Goal: Task Accomplishment & Management: Manage account settings

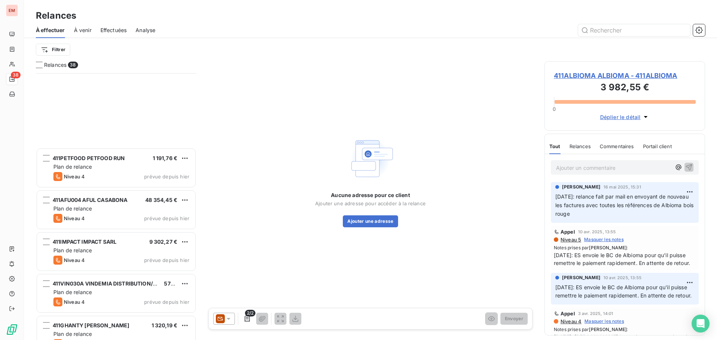
scroll to position [1323, 0]
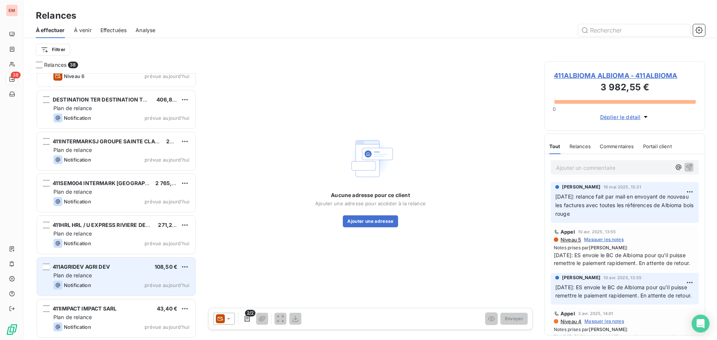
click at [138, 282] on div "Notification prévue aujourd’hui" at bounding box center [121, 285] width 136 height 9
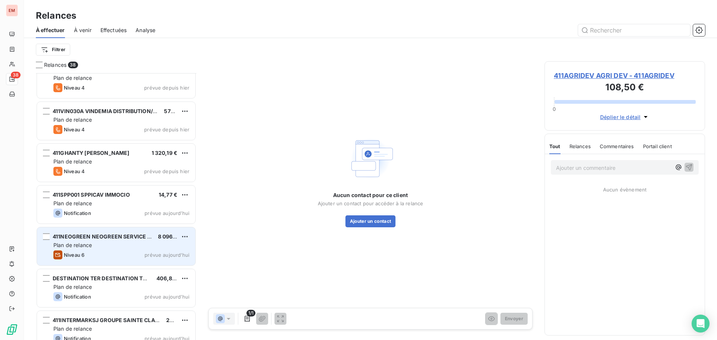
scroll to position [1136, 0]
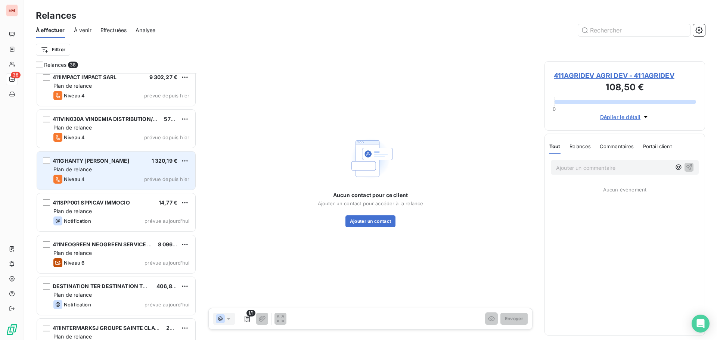
click at [103, 167] on div "Plan de relance" at bounding box center [121, 169] width 136 height 7
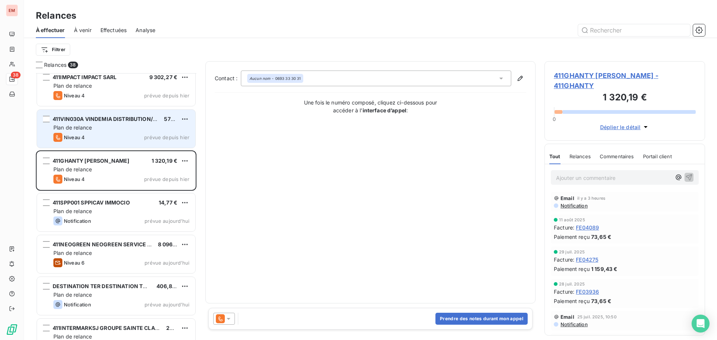
click at [87, 141] on div "Niveau 4 prévue depuis hier" at bounding box center [121, 137] width 136 height 9
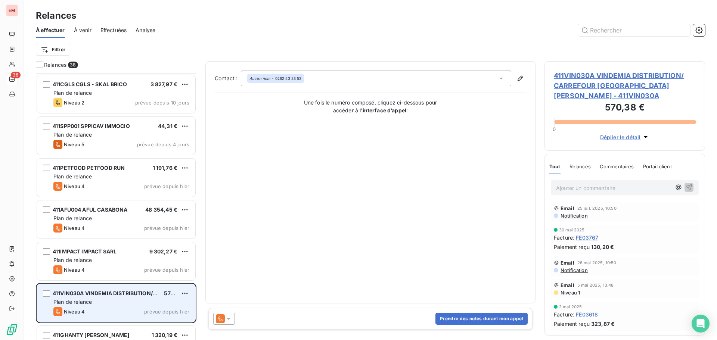
scroll to position [949, 0]
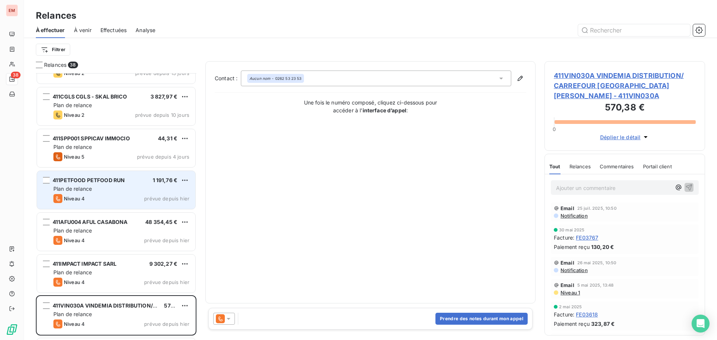
click at [108, 195] on div "Niveau 4 prévue depuis hier" at bounding box center [121, 198] width 136 height 9
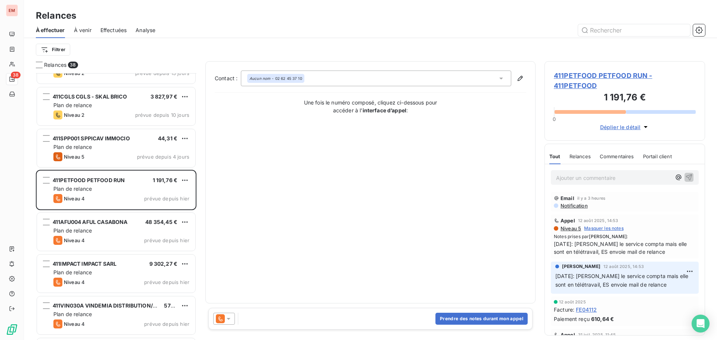
click at [227, 319] on icon at bounding box center [228, 318] width 7 height 7
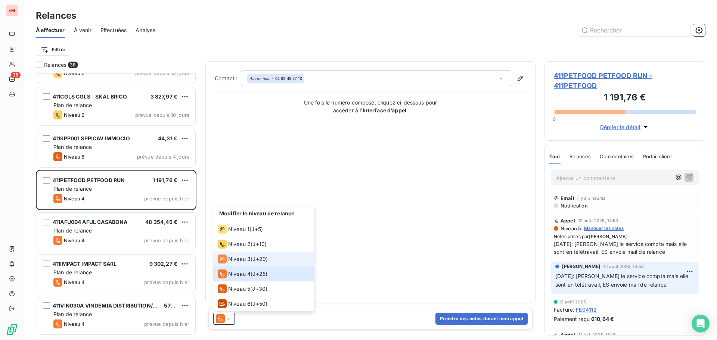
click at [237, 259] on span "Niveau 3" at bounding box center [239, 258] width 22 height 7
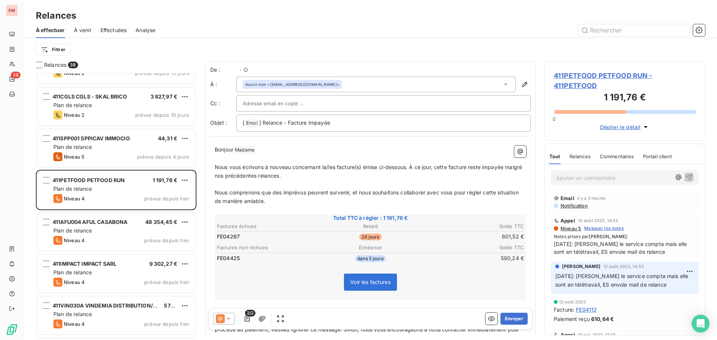
scroll to position [261, 155]
click at [572, 205] on span "Notification" at bounding box center [574, 206] width 28 height 6
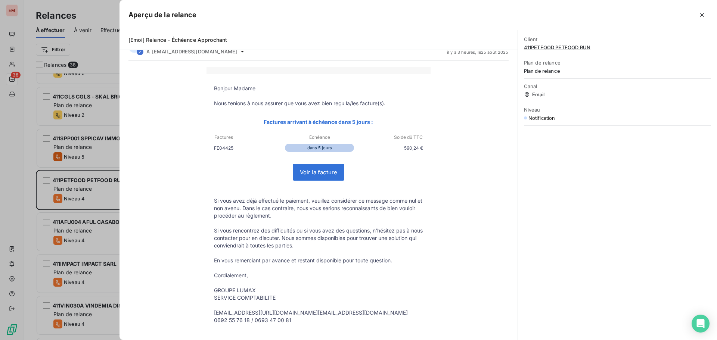
scroll to position [0, 0]
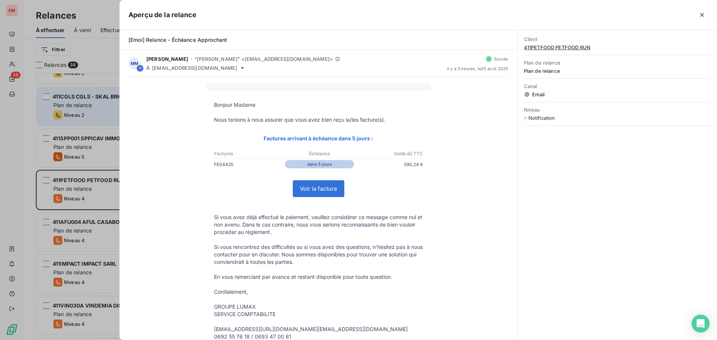
click at [112, 121] on div at bounding box center [358, 170] width 717 height 340
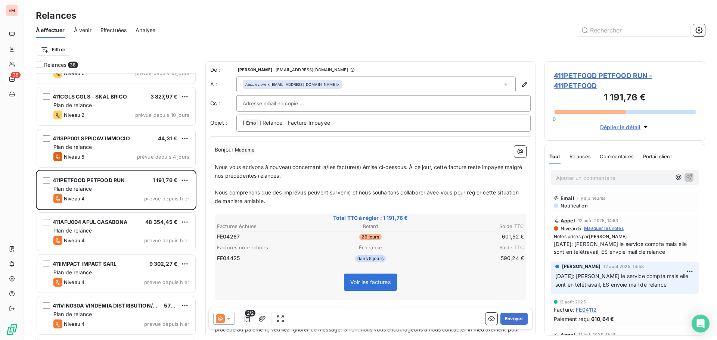
scroll to position [912, 0]
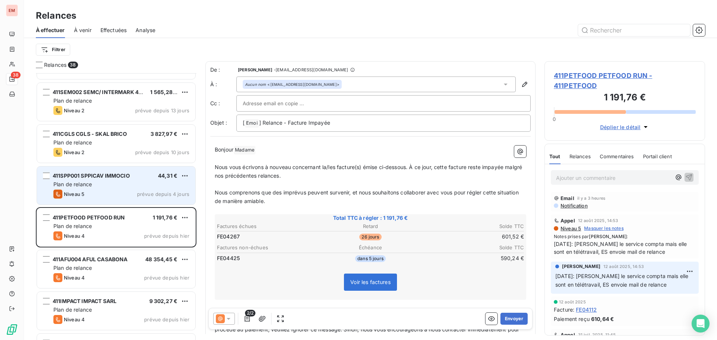
click at [106, 175] on span "411SPP001 SPPICAV IMMOCIO" at bounding box center [91, 176] width 77 height 6
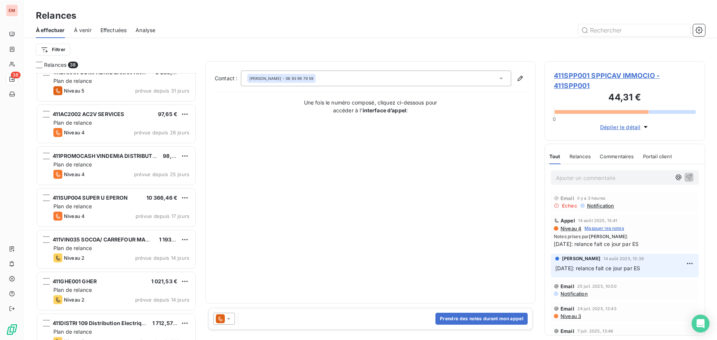
scroll to position [240, 0]
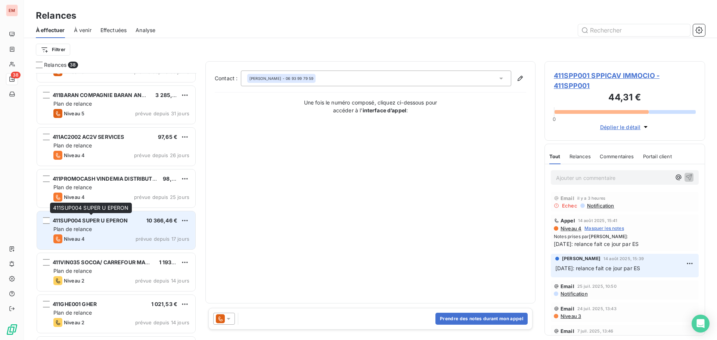
click at [97, 224] on div "411SUP004 SUPER U EPERON" at bounding box center [90, 220] width 75 height 7
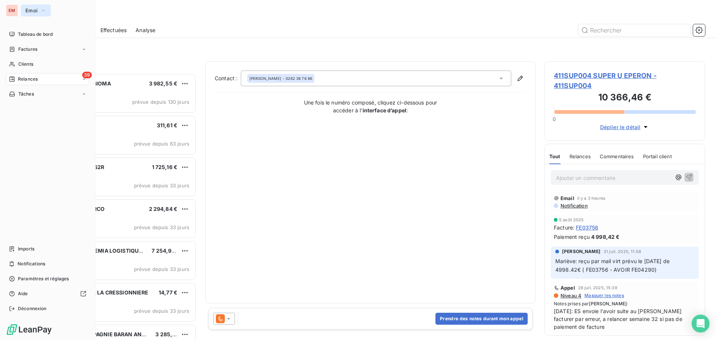
click at [39, 9] on button "Emoi" at bounding box center [36, 10] width 30 height 12
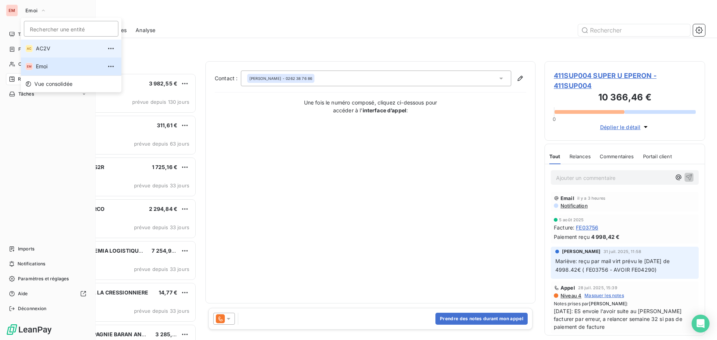
click at [35, 51] on li "AC AC2V" at bounding box center [71, 49] width 100 height 18
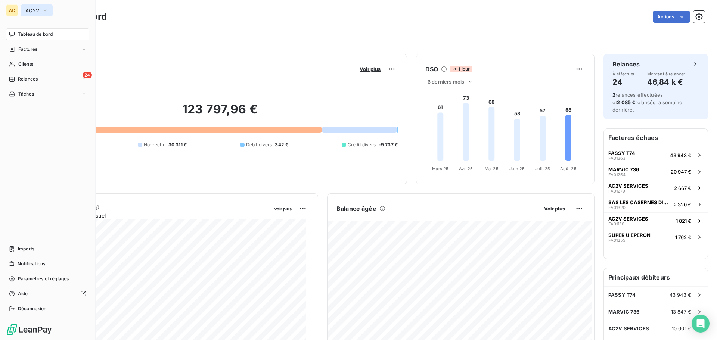
click at [28, 13] on span "AC2V" at bounding box center [32, 10] width 14 height 6
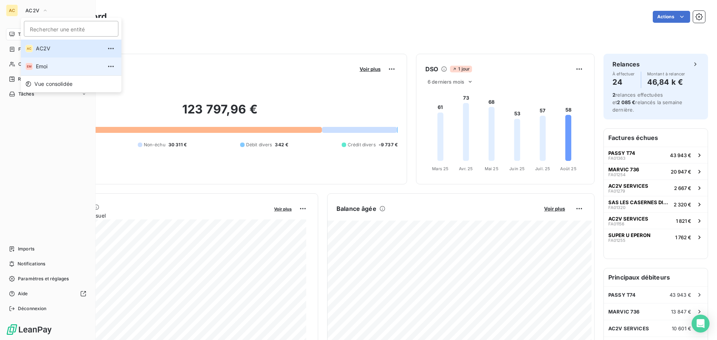
click at [40, 65] on span "Emoi" at bounding box center [69, 66] width 66 height 7
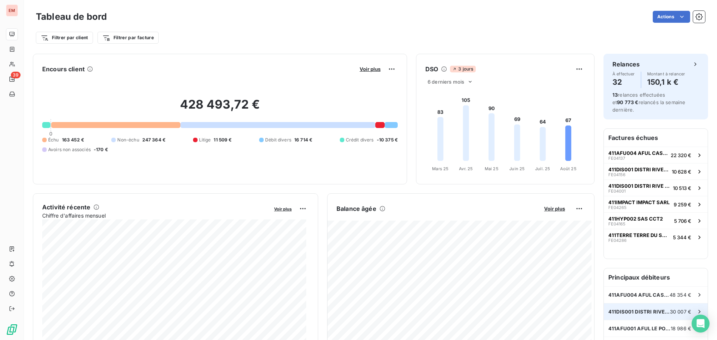
click at [636, 309] on span "411DIS001 DISTRI RIVE GAUCHE" at bounding box center [639, 312] width 62 height 6
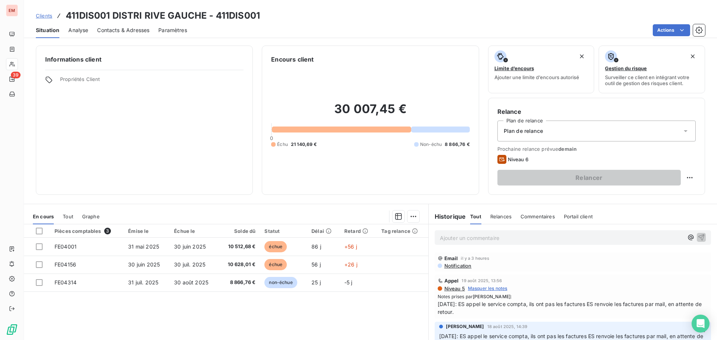
click at [500, 242] on p "Ajouter un commentaire ﻿" at bounding box center [561, 237] width 243 height 9
click at [565, 241] on p "[DATE]: ES appelle Mme Lebeau" at bounding box center [561, 237] width 243 height 9
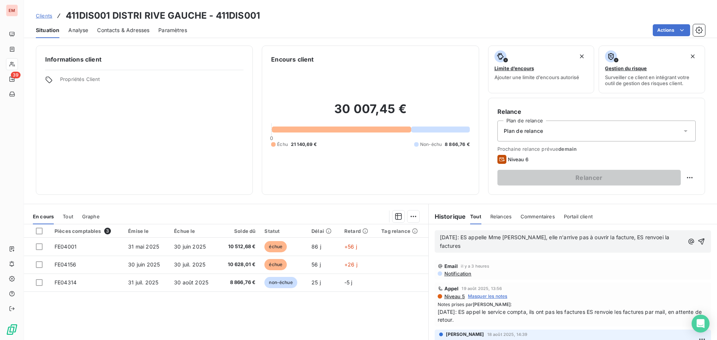
click at [641, 236] on span "[DATE]: ES appelle Mme [PERSON_NAME], elle n'arrive pas à ouvrir la facture, ES…" at bounding box center [555, 241] width 231 height 15
click at [483, 251] on div "[DATE]: ES appelle Mme [PERSON_NAME], elle n'arrive pas à ouvrir la facture, ES…" at bounding box center [573, 241] width 276 height 22
click at [483, 250] on p "[DATE]: ES appelle Mme [PERSON_NAME], elle n'arrive pas à ouvrir la facture, ES…" at bounding box center [562, 241] width 244 height 17
click at [698, 238] on icon "button" at bounding box center [701, 241] width 7 height 7
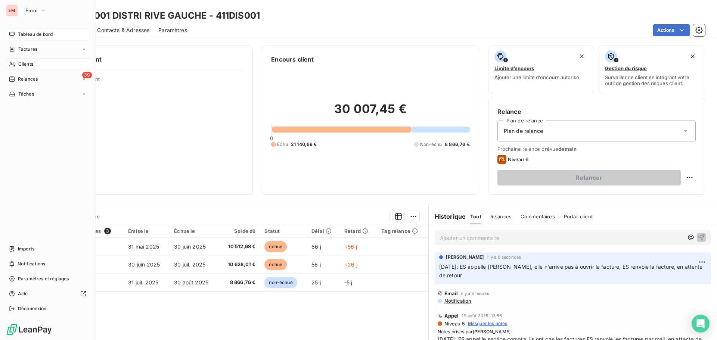
click at [16, 34] on div "Tableau de bord" at bounding box center [47, 34] width 83 height 12
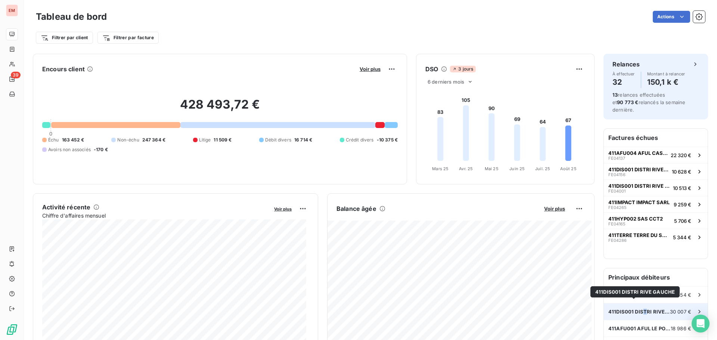
drag, startPoint x: 639, startPoint y: 305, endPoint x: 636, endPoint y: 304, distance: 3.9
click at [636, 309] on span "411DIS001 DISTRI RIVE GAUCHE" at bounding box center [639, 312] width 62 height 6
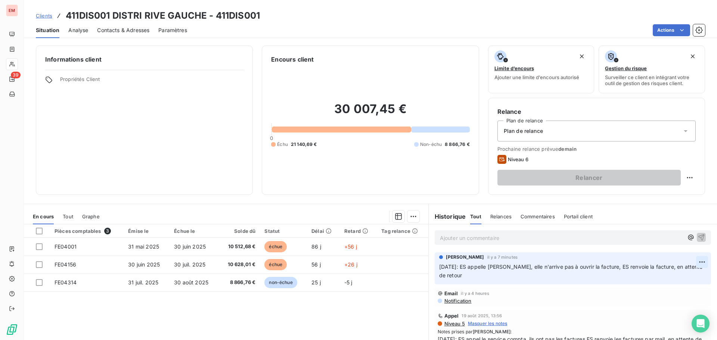
click at [693, 263] on html "EM 39 Clients 411DIS001 DISTRI RIVE GAUCHE - 411DIS001 Situation Analyse Contac…" at bounding box center [358, 170] width 717 height 340
click at [671, 274] on div "Editer" at bounding box center [673, 279] width 42 height 12
drag, startPoint x: 491, startPoint y: 273, endPoint x: 675, endPoint y: 267, distance: 183.8
click at [675, 267] on p "[DATE]: ES appelle [PERSON_NAME], elle n'arrive pas à ouvrir la facture, ES ren…" at bounding box center [568, 271] width 258 height 17
click at [521, 276] on p "[DATE]: ES appelle Mme [PERSON_NAME], elle n'arrive pas à ouvrir la facture, ES…" at bounding box center [572, 271] width 267 height 17
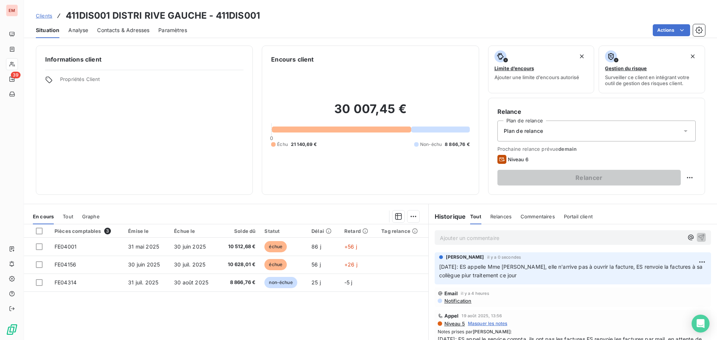
drag, startPoint x: 457, startPoint y: 280, endPoint x: 462, endPoint y: 279, distance: 5.1
click at [458, 280] on div "[PERSON_NAME] il y a 0 secondes [DATE]: ES appelle [PERSON_NAME], elle n'arrive…" at bounding box center [573, 268] width 276 height 32
click at [464, 277] on span "[DATE]: ES appelle Mme [PERSON_NAME], elle n'arrive pas à ouvrir la facture, ES…" at bounding box center [571, 271] width 265 height 15
click at [466, 276] on span "[DATE]: ES appelle Mme [PERSON_NAME], elle n'arrive pas à ouvrir la facture, ES…" at bounding box center [571, 271] width 265 height 15
click at [468, 273] on span "[DATE]: ES appelle Mme [PERSON_NAME], elle n'arrive pas à ouvrir la facture, ES…" at bounding box center [571, 271] width 265 height 15
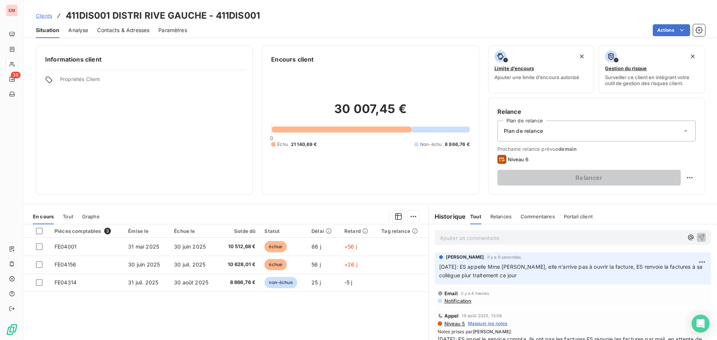
click at [468, 276] on span "[DATE]: ES appelle Mme [PERSON_NAME], elle n'arrive pas à ouvrir la facture, ES…" at bounding box center [571, 271] width 265 height 15
drag, startPoint x: 530, startPoint y: 279, endPoint x: 539, endPoint y: 278, distance: 9.5
click at [532, 279] on p "[DATE]: ES appelle Mme [PERSON_NAME], elle n'arrive pas à ouvrir la facture, ES…" at bounding box center [572, 271] width 267 height 17
click at [531, 269] on span "[DATE]: ES appelle Mme [PERSON_NAME], elle n'arrive pas à ouvrir la facture, ES…" at bounding box center [571, 271] width 265 height 15
click at [520, 274] on p "[DATE]: ES appelle Mme [PERSON_NAME], elle n'arrive pas à ouvrir la facture, ES…" at bounding box center [572, 271] width 267 height 17
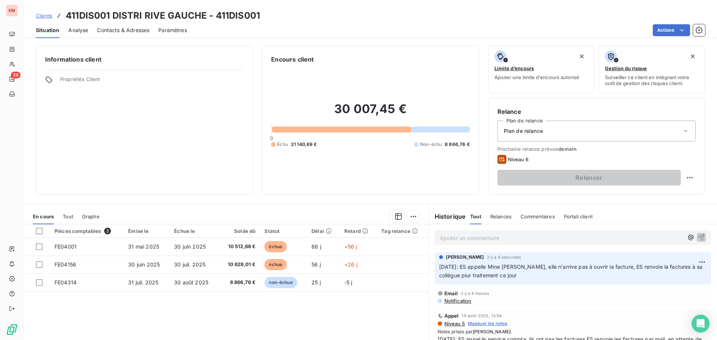
click at [512, 282] on div "[PERSON_NAME] il y a 0 secondes [DATE]: ES appelle [PERSON_NAME], elle n'arrive…" at bounding box center [573, 268] width 276 height 32
click at [519, 274] on p "[DATE]: ES appelle Mme [PERSON_NAME], elle n'arrive pas à ouvrir la facture, ES…" at bounding box center [572, 271] width 267 height 17
click at [689, 262] on html "EM 39 Clients 411DIS001 DISTRI RIVE GAUCHE - 411DIS001 Situation Analyse Contac…" at bounding box center [358, 170] width 717 height 340
click at [672, 273] on div "Editer" at bounding box center [673, 279] width 42 height 12
click at [483, 272] on span "[DATE]: ES appelle Mme [PERSON_NAME], elle n'arrive pas à ouvrir la facture, ES…" at bounding box center [568, 271] width 258 height 15
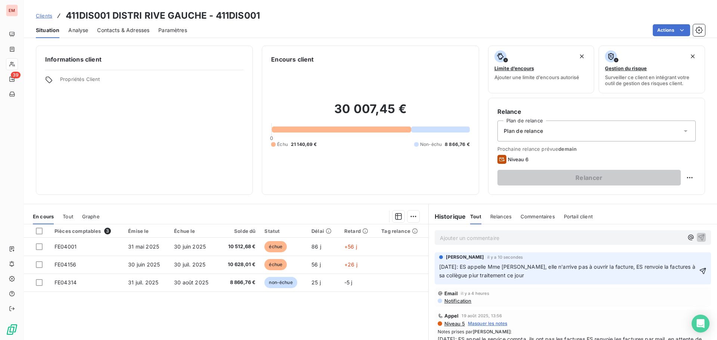
drag, startPoint x: 473, startPoint y: 274, endPoint x: 491, endPoint y: 280, distance: 18.4
click at [474, 274] on span "[DATE]: ES appelle Mme [PERSON_NAME], elle n'arrive pas à ouvrir la facture, ES…" at bounding box center [568, 271] width 258 height 15
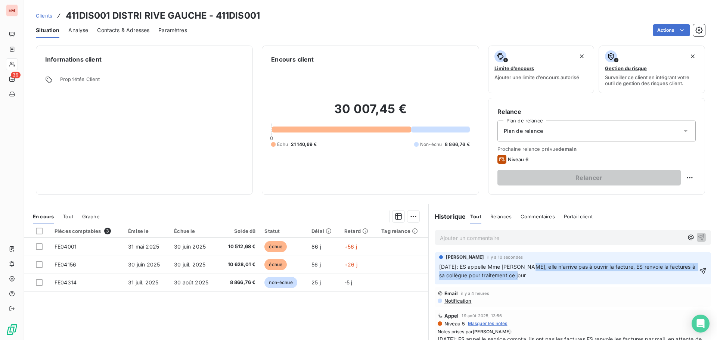
click at [529, 271] on p "[DATE]: ES appelle Mme [PERSON_NAME], elle n'arrive pas à ouvrir la facture, ES…" at bounding box center [568, 271] width 258 height 17
click at [533, 277] on p "[DATE]: ES appelle Mme [PERSON_NAME], elle n'arrive pas à ouvrir la facture, ES…" at bounding box center [568, 271] width 258 height 17
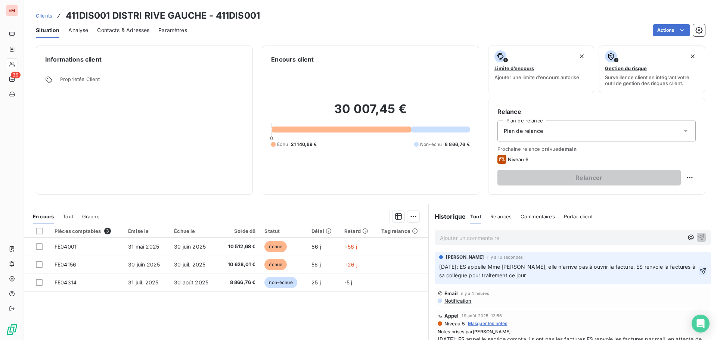
click at [699, 267] on button "button" at bounding box center [702, 271] width 7 height 9
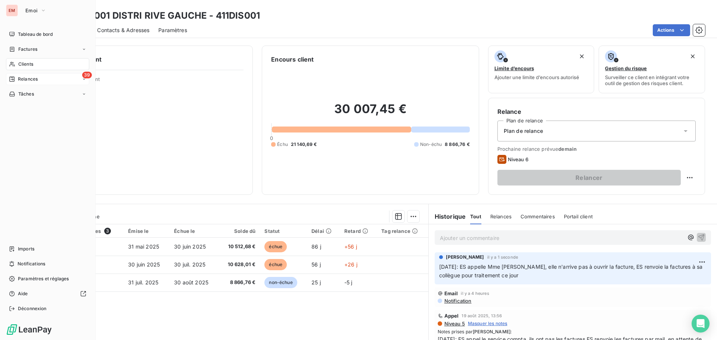
click at [23, 74] on nav "Tableau de bord Factures Clients 39 Relances Tâches" at bounding box center [47, 64] width 83 height 72
click at [24, 74] on div "39 Relances" at bounding box center [47, 79] width 83 height 12
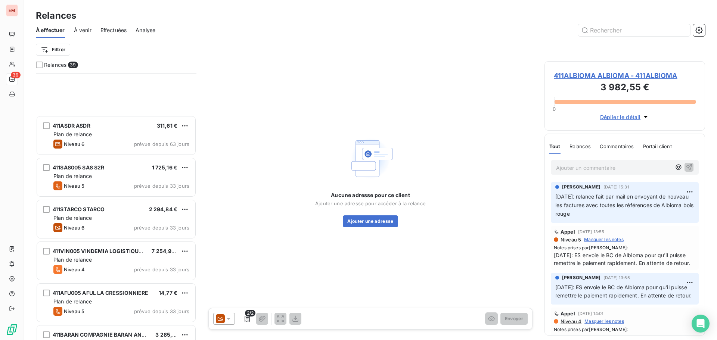
scroll to position [299, 0]
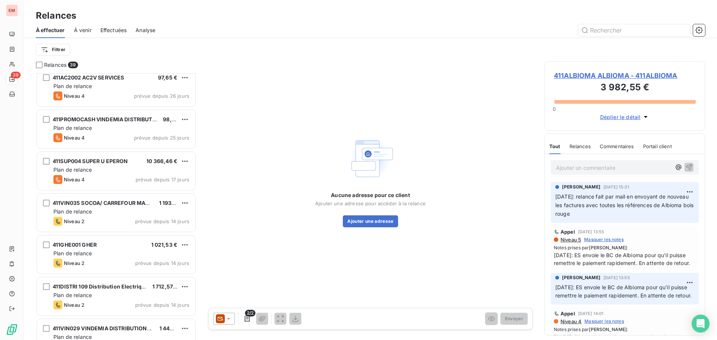
drag, startPoint x: 112, startPoint y: 181, endPoint x: 139, endPoint y: 234, distance: 59.4
click at [112, 181] on div "Niveau 4 prévue depuis 17 jours" at bounding box center [121, 179] width 136 height 9
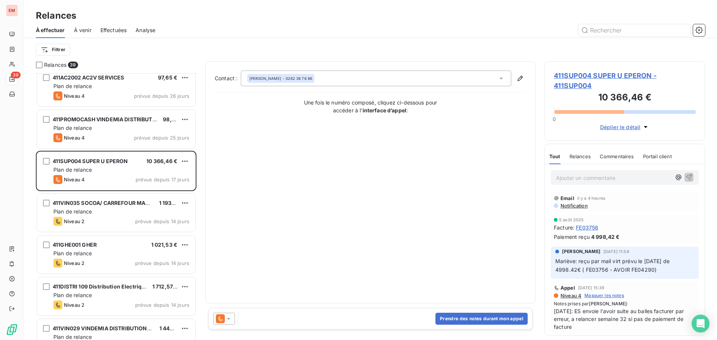
click at [230, 319] on icon at bounding box center [228, 318] width 7 height 7
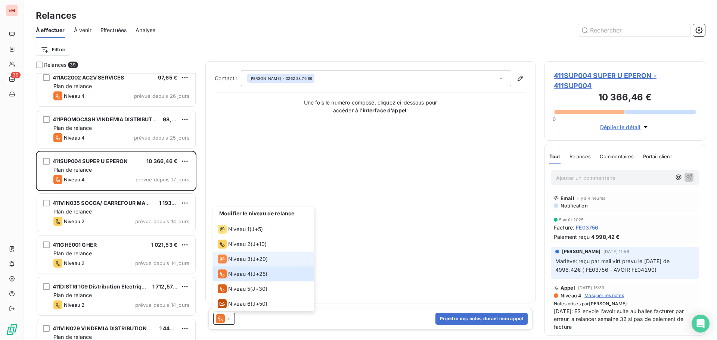
click at [258, 262] on span "J+20 )" at bounding box center [259, 258] width 15 height 7
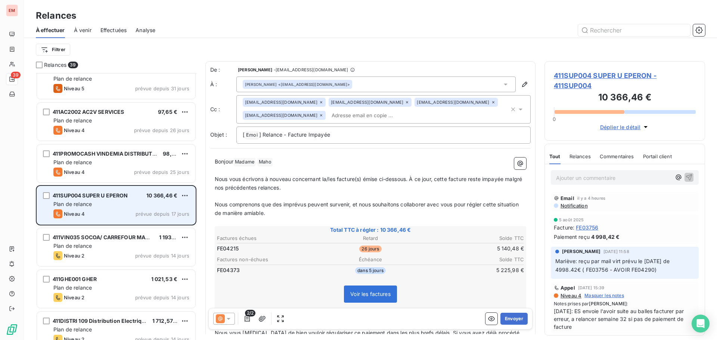
scroll to position [262, 0]
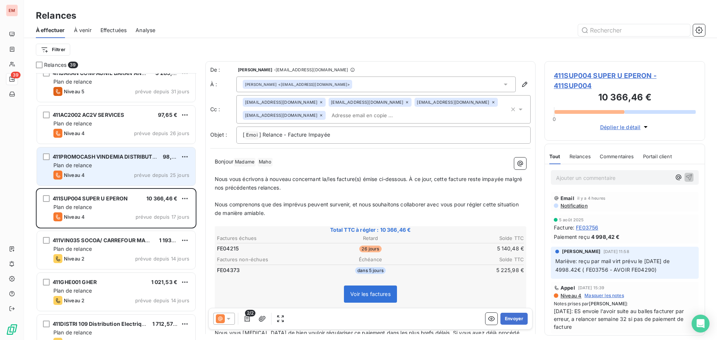
click at [107, 166] on div "Plan de relance" at bounding box center [121, 165] width 136 height 7
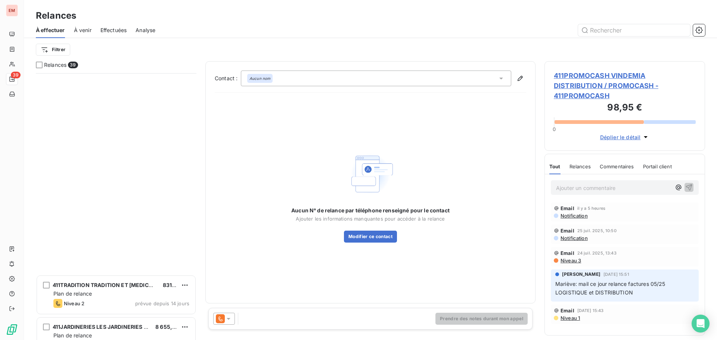
scroll to position [934, 0]
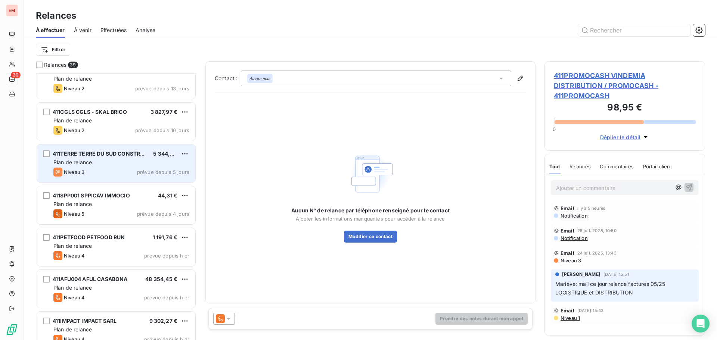
click at [85, 162] on span "Plan de relance" at bounding box center [72, 162] width 38 height 6
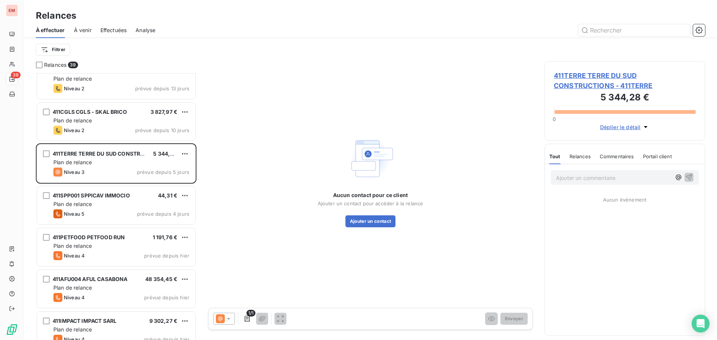
click at [221, 319] on icon at bounding box center [220, 318] width 9 height 9
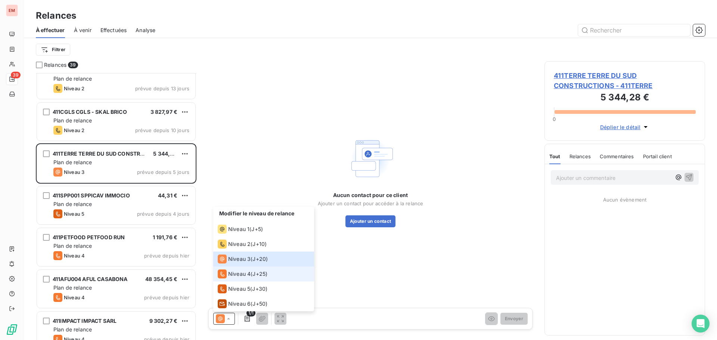
click at [228, 277] on div "Niveau 4" at bounding box center [234, 274] width 33 height 9
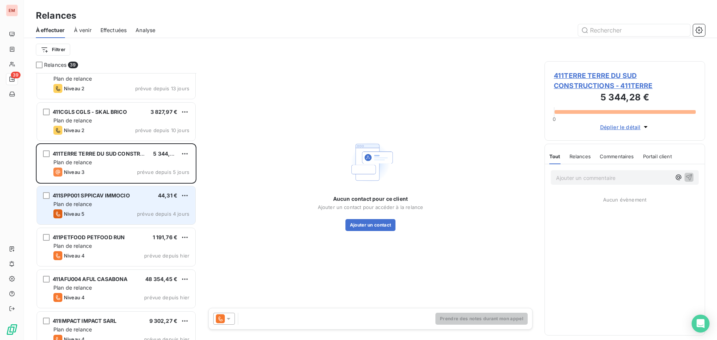
click at [91, 212] on div "Niveau 5 prévue depuis 4 jours" at bounding box center [121, 213] width 136 height 9
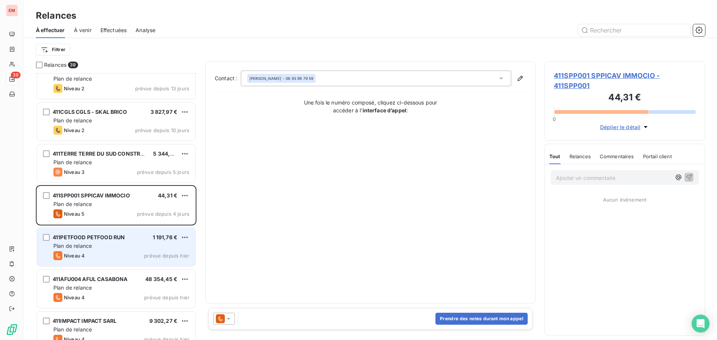
click at [97, 253] on div "Niveau 4 prévue depuis hier" at bounding box center [121, 255] width 136 height 9
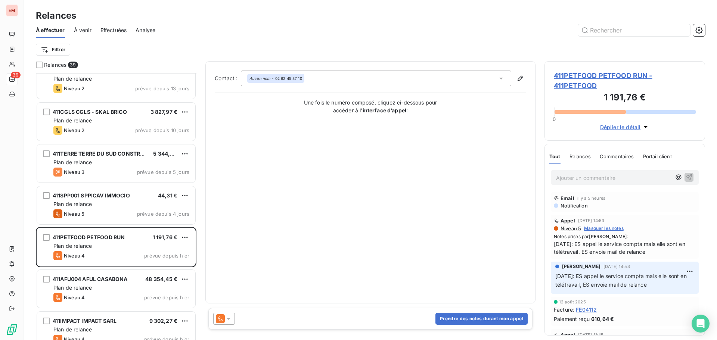
click at [231, 318] on icon at bounding box center [228, 318] width 7 height 7
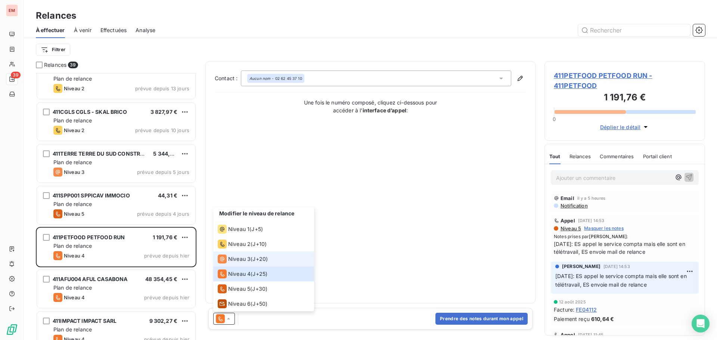
click at [235, 263] on div "Niveau 3" at bounding box center [234, 259] width 33 height 9
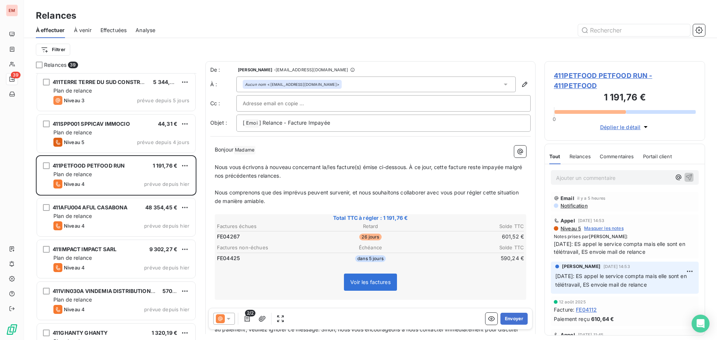
scroll to position [1009, 0]
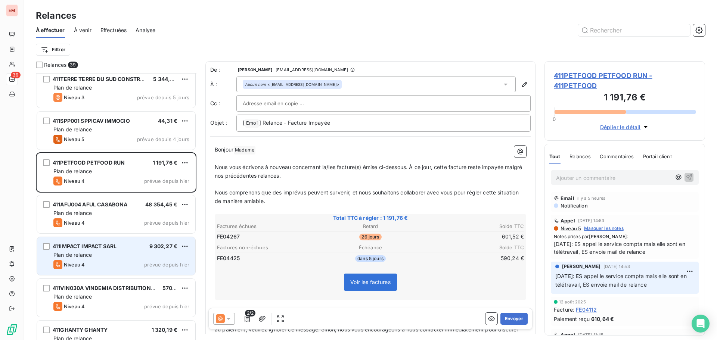
click at [91, 260] on div "Niveau 4 prévue depuis hier" at bounding box center [121, 264] width 136 height 9
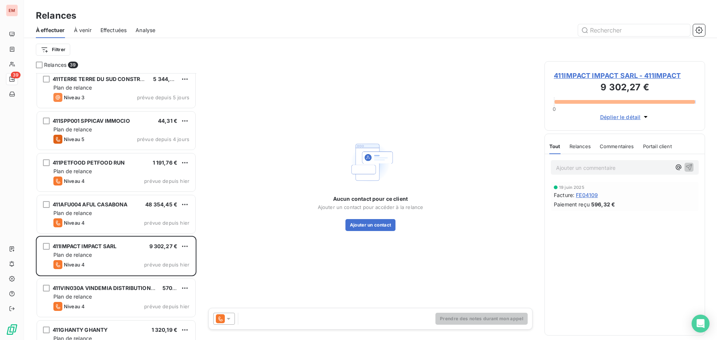
click at [223, 321] on icon at bounding box center [220, 318] width 9 height 9
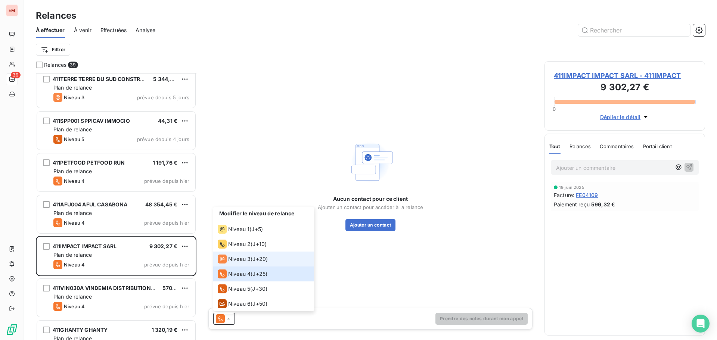
click at [232, 260] on span "Niveau 3" at bounding box center [239, 258] width 22 height 7
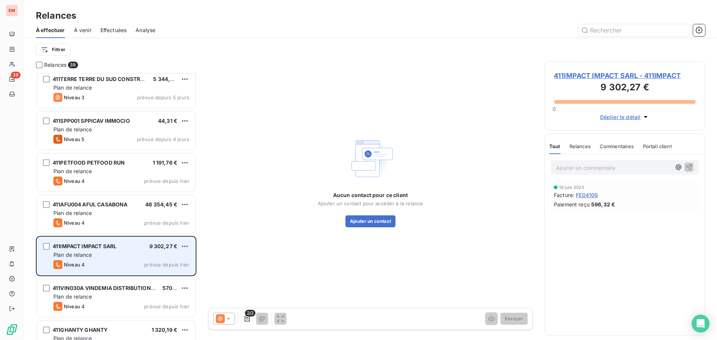
click at [167, 247] on span "9 302,27 €" at bounding box center [163, 246] width 28 height 6
click at [166, 248] on span "9 302,27 €" at bounding box center [163, 246] width 28 height 6
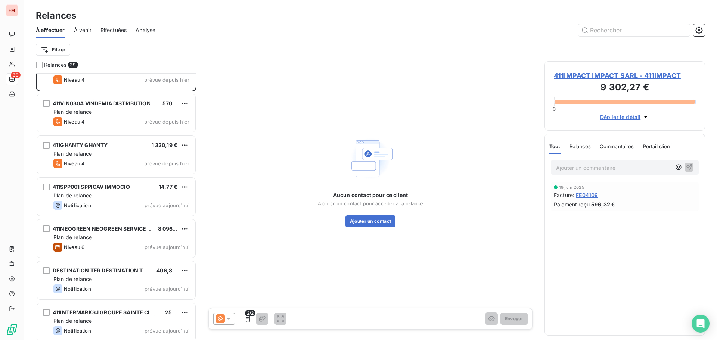
scroll to position [1140, 0]
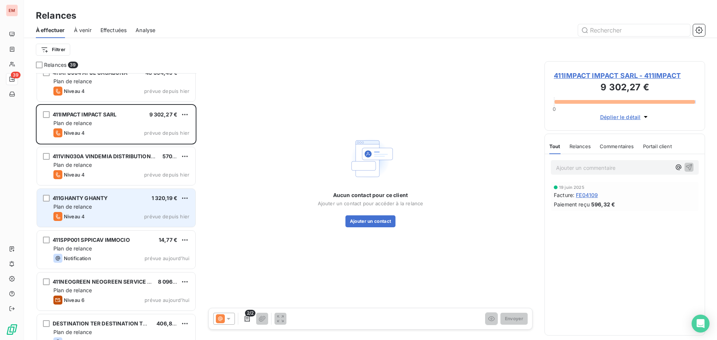
click at [89, 208] on span "Plan de relance" at bounding box center [72, 206] width 38 height 6
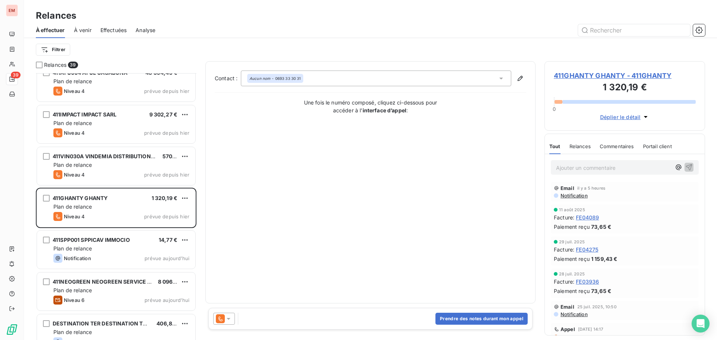
click at [223, 314] on div at bounding box center [224, 319] width 22 height 12
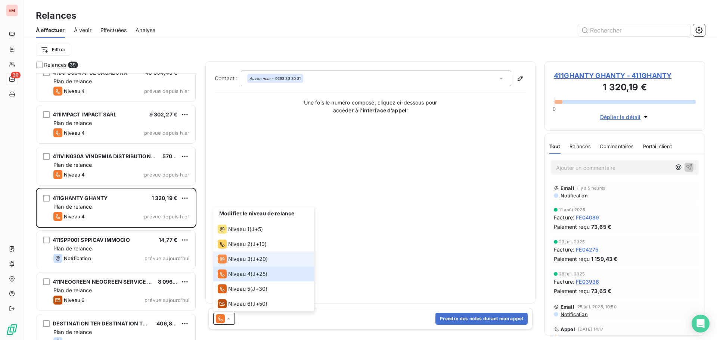
click at [232, 257] on span "Niveau 3" at bounding box center [239, 258] width 22 height 7
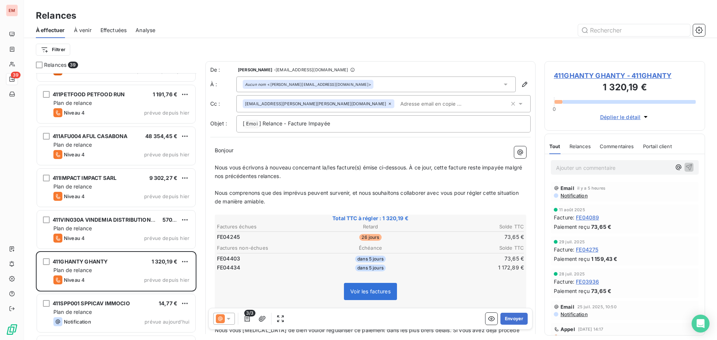
scroll to position [1066, 0]
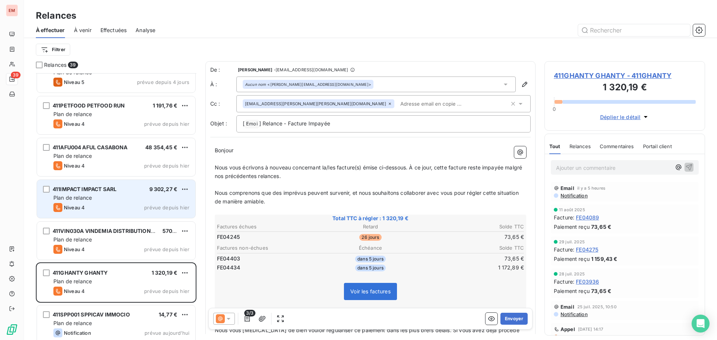
click at [90, 200] on span "Plan de relance" at bounding box center [72, 198] width 38 height 6
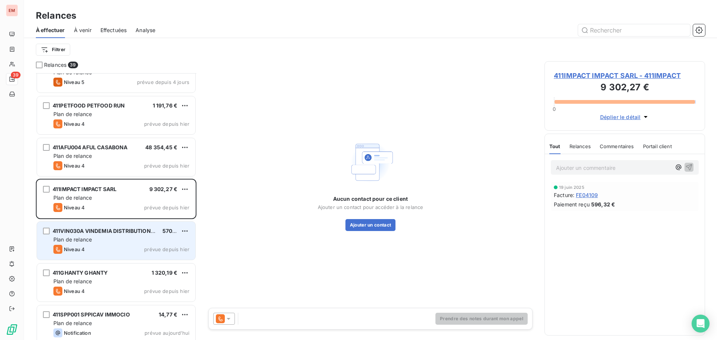
click at [125, 248] on div "Niveau 4 prévue depuis hier" at bounding box center [121, 249] width 136 height 9
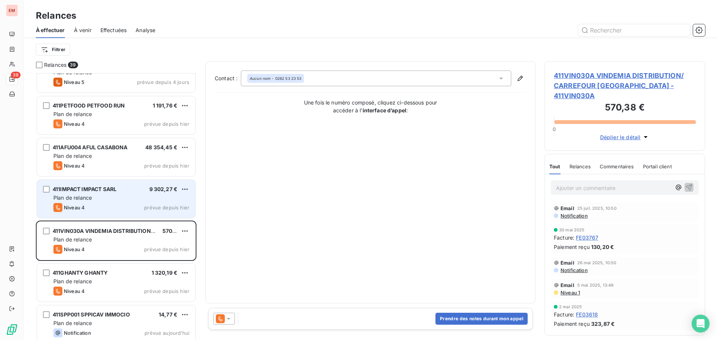
click at [92, 191] on span "411IMPACT IMPACT SARL" at bounding box center [85, 189] width 64 height 6
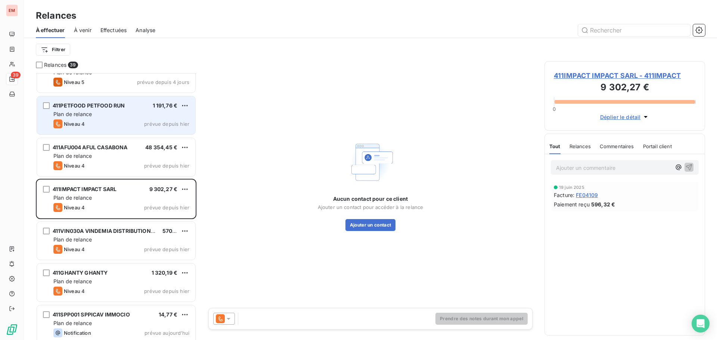
click at [96, 127] on div "Niveau 4 prévue depuis hier" at bounding box center [121, 123] width 136 height 9
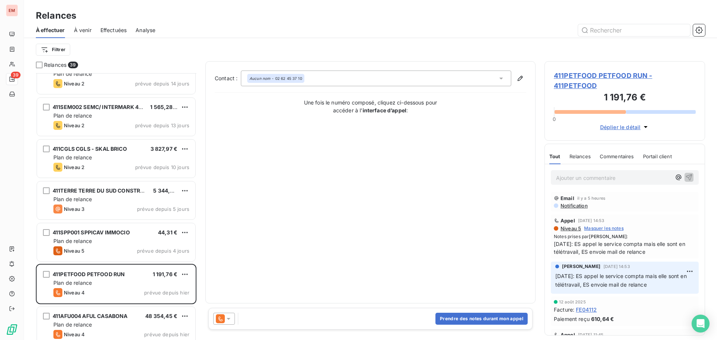
scroll to position [879, 0]
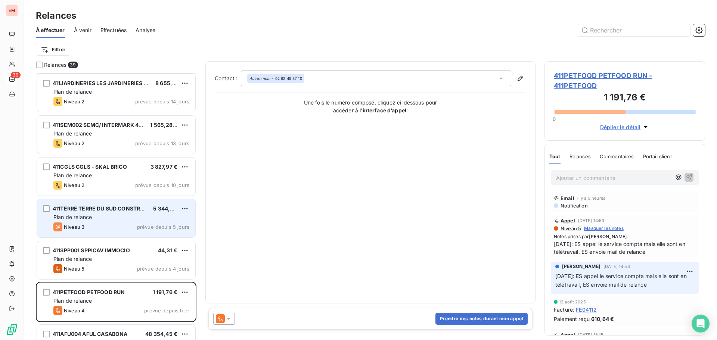
click at [118, 233] on div "411TERRE [GEOGRAPHIC_DATA] CONSTRUCTIONS 5 344,28 € Plan de relance Niveau 3 pr…" at bounding box center [116, 218] width 158 height 38
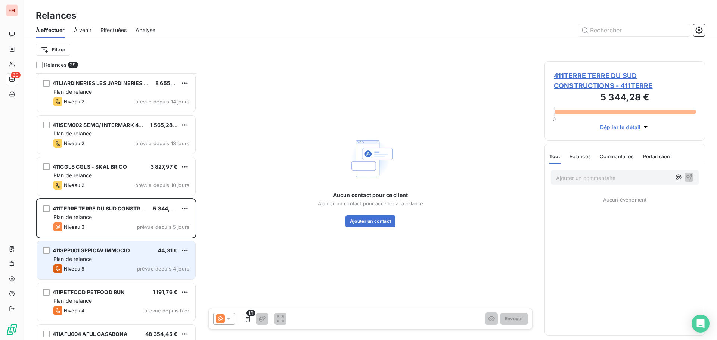
click at [124, 270] on div "Niveau 5 prévue depuis 4 jours" at bounding box center [121, 268] width 136 height 9
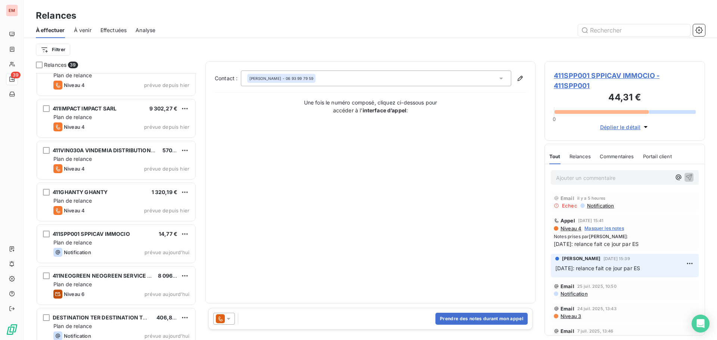
scroll to position [1158, 0]
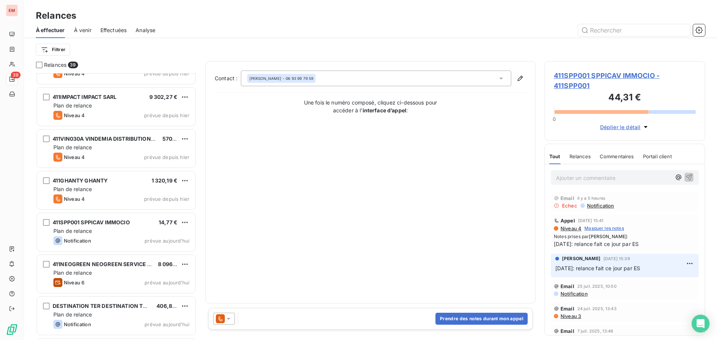
click at [120, 29] on span "Effectuées" at bounding box center [113, 30] width 27 height 7
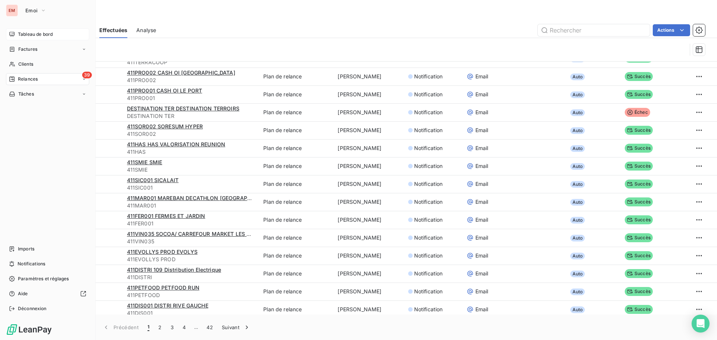
click at [26, 35] on span "Tableau de bord" at bounding box center [35, 34] width 35 height 7
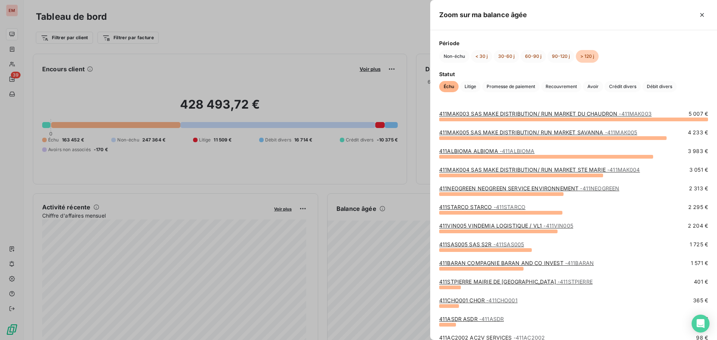
click at [503, 116] on link "411MAK003 SAS MAKE DISTRIBUTION/ RUN MARKET DU CHAUDRON - 411MAK003" at bounding box center [545, 114] width 212 height 6
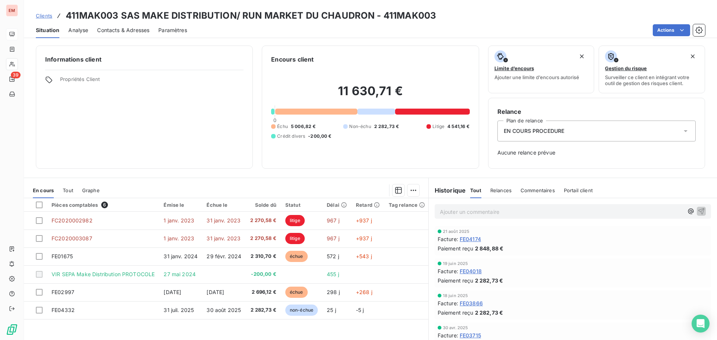
click at [296, 127] on span "5 006,82 €" at bounding box center [303, 126] width 25 height 7
click at [541, 129] on span "EN COURS PROCEDURE" at bounding box center [534, 130] width 61 height 7
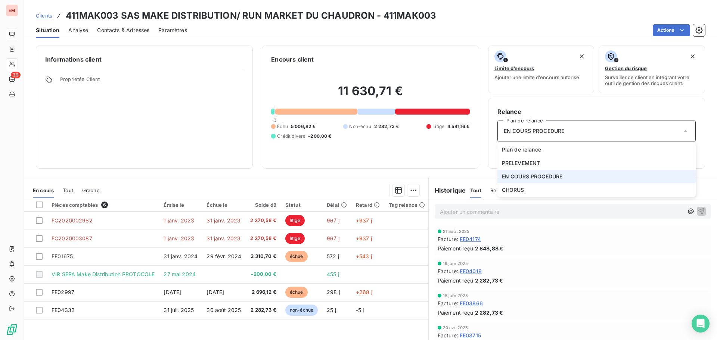
click at [541, 129] on span "EN COURS PROCEDURE" at bounding box center [534, 130] width 61 height 7
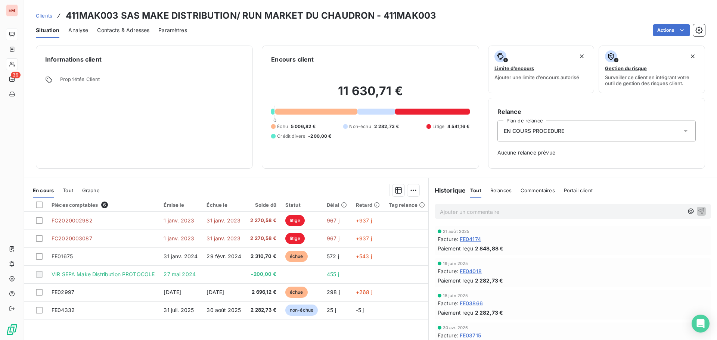
click at [80, 31] on span "Analyse" at bounding box center [78, 30] width 20 height 7
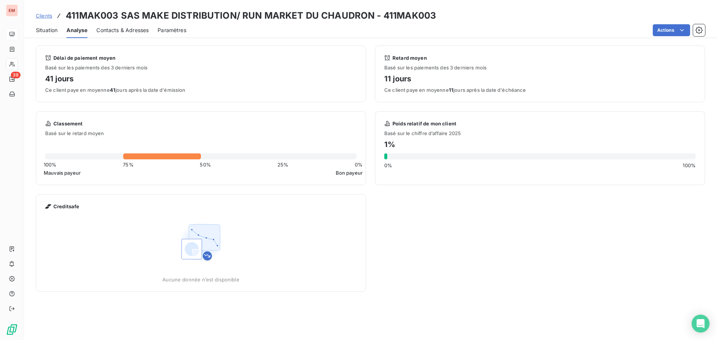
click at [52, 31] on span "Situation" at bounding box center [47, 30] width 22 height 7
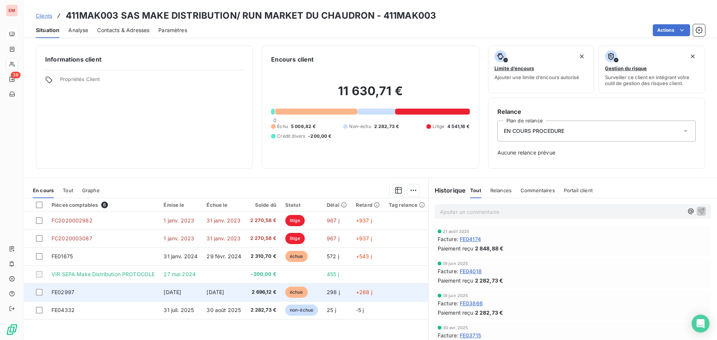
click at [285, 289] on span "échue" at bounding box center [296, 292] width 22 height 11
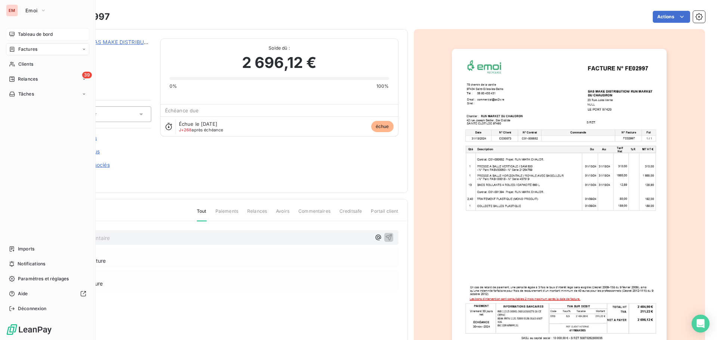
click at [15, 36] on div "Tableau de bord" at bounding box center [47, 34] width 83 height 12
